Goal: Obtain resource: Obtain resource

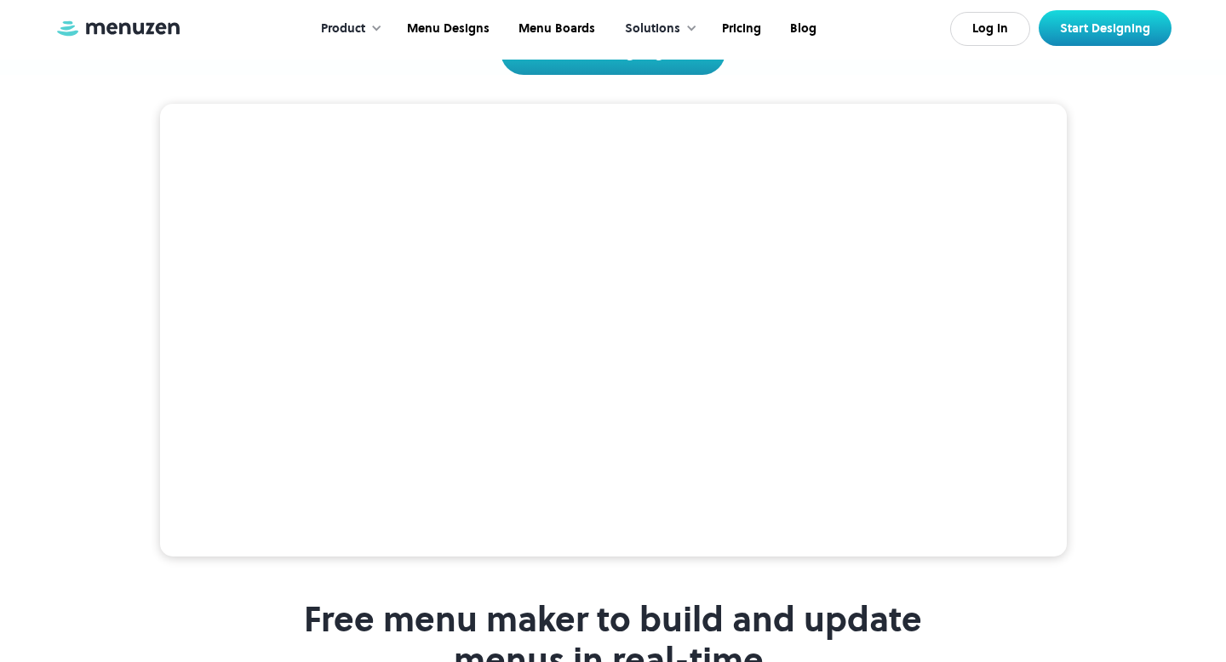
scroll to position [318, 0]
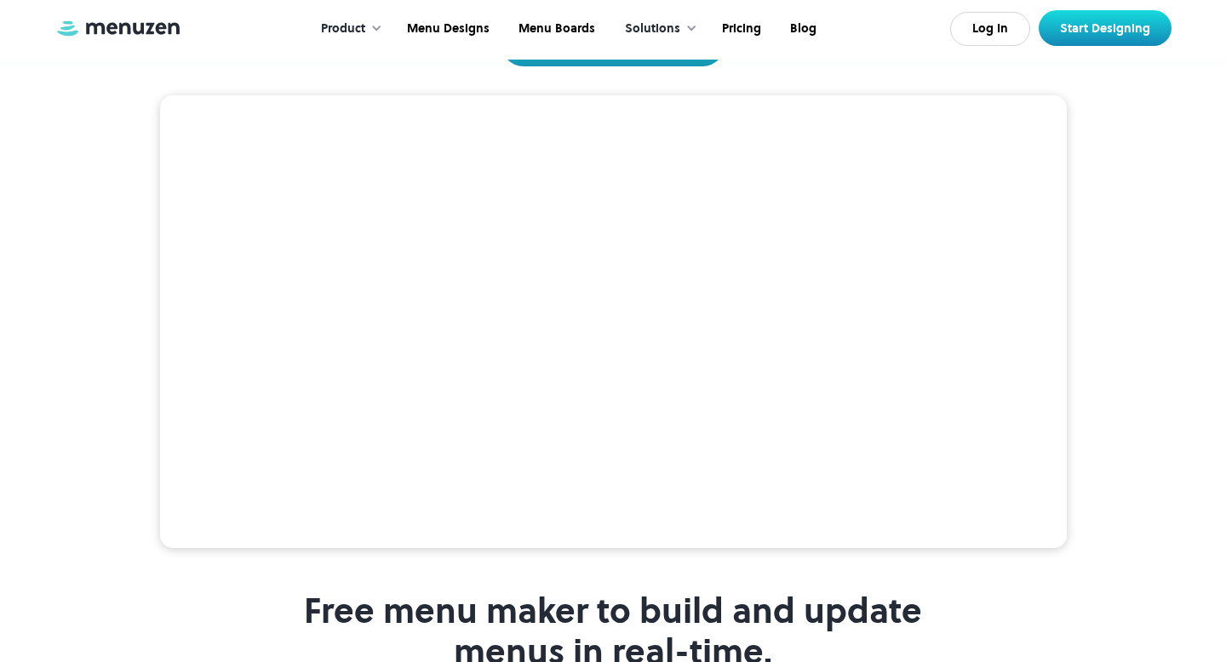
click at [315, 246] on video at bounding box center [613, 322] width 907 height 454
click at [301, 226] on video at bounding box center [613, 322] width 907 height 454
click at [445, 32] on link "Menu Designs" at bounding box center [447, 29] width 112 height 53
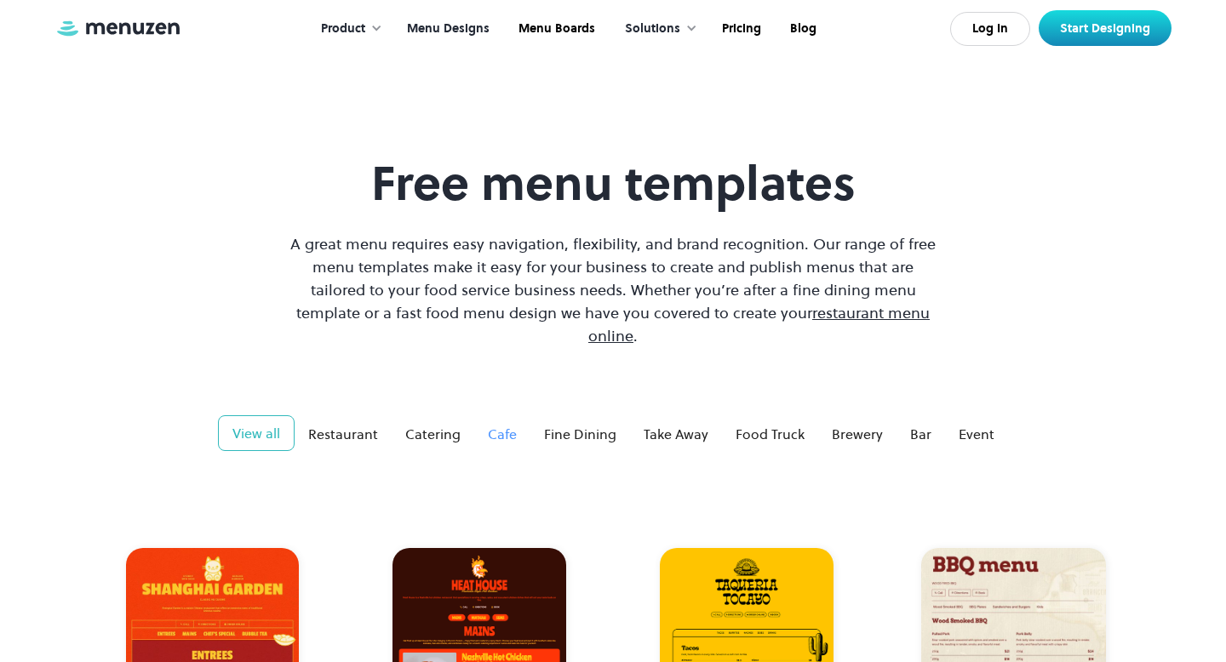
click at [496, 424] on div "Cafe" at bounding box center [502, 434] width 29 height 20
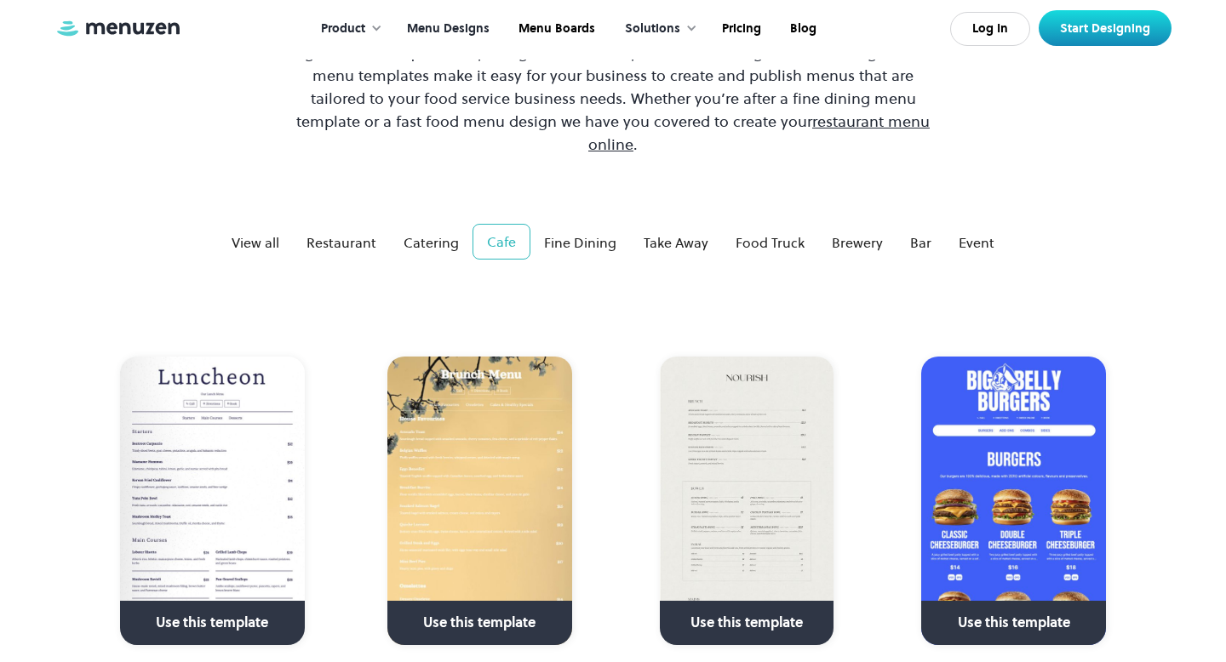
scroll to position [192, 0]
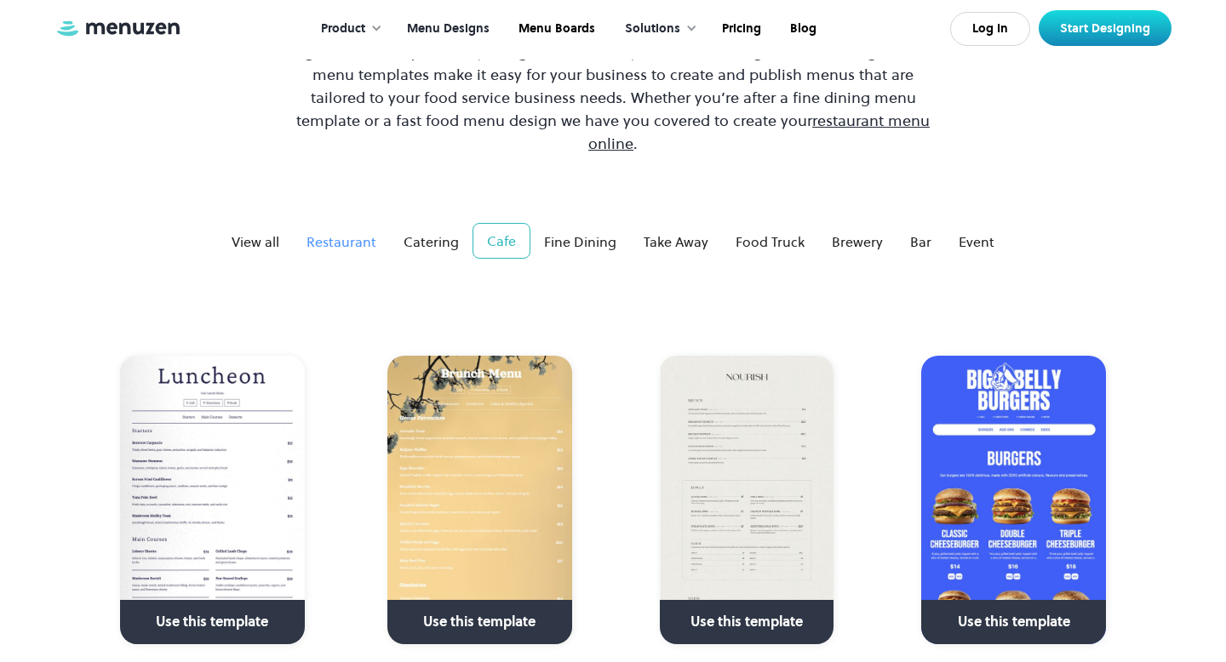
click at [352, 232] on div "Restaurant" at bounding box center [342, 242] width 70 height 20
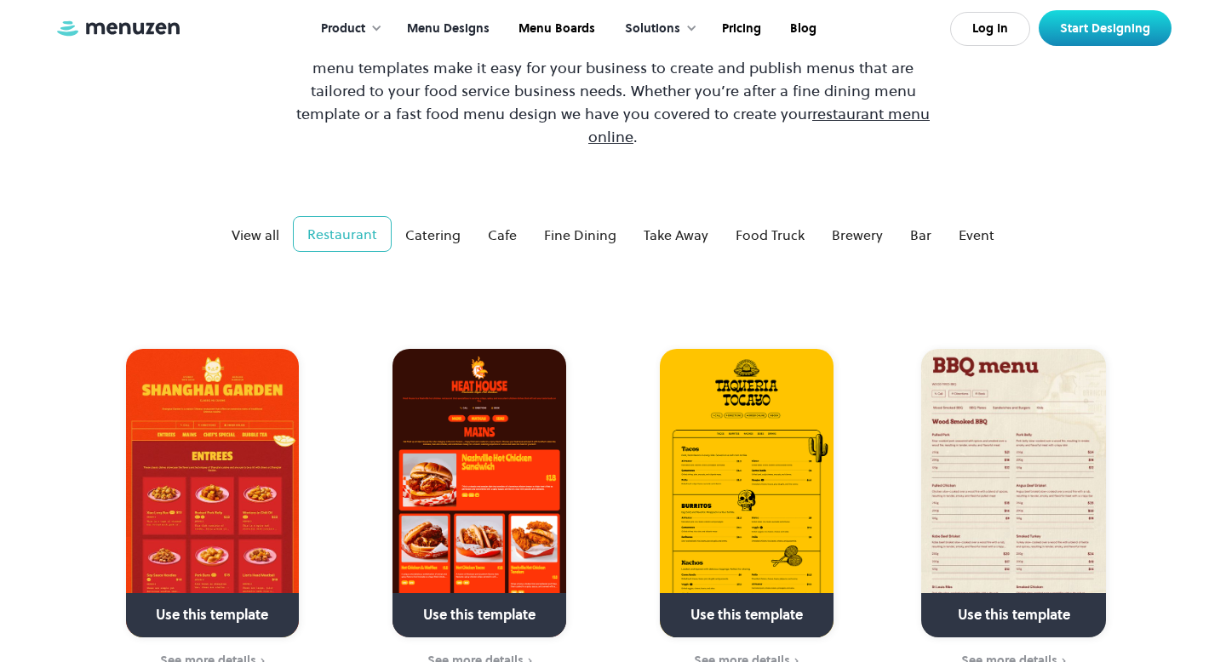
scroll to position [232, 0]
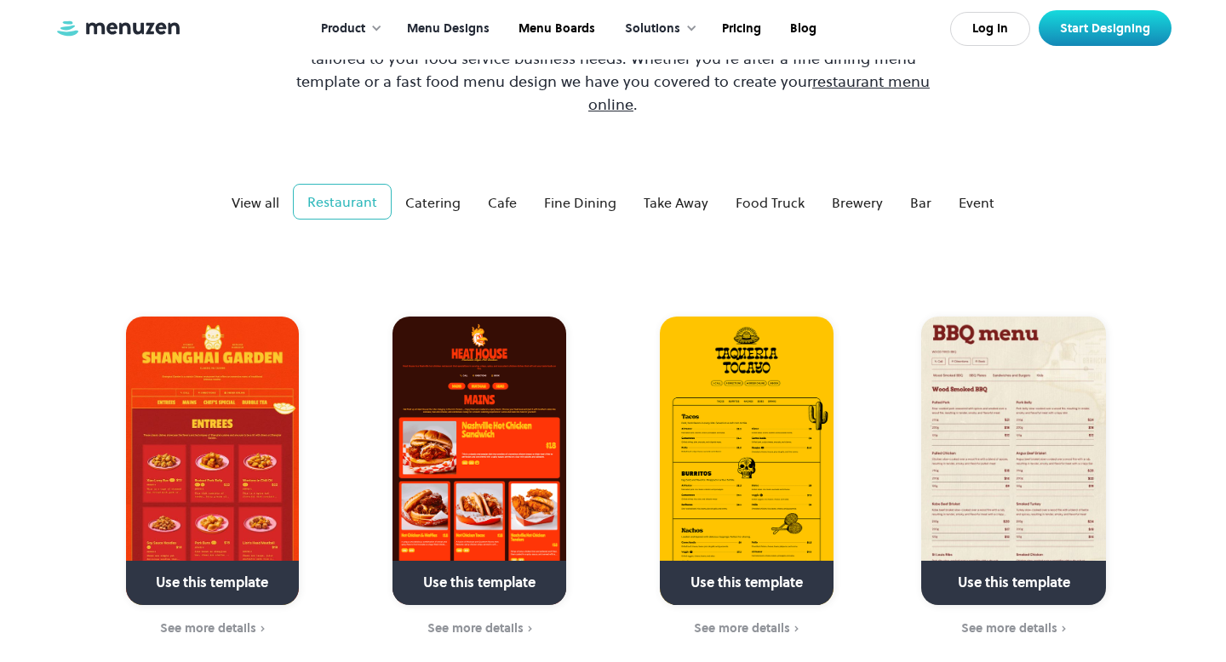
click at [1005, 458] on img at bounding box center [1013, 461] width 185 height 289
click at [1006, 569] on link at bounding box center [1014, 590] width 246 height 43
